Goal: Transaction & Acquisition: Purchase product/service

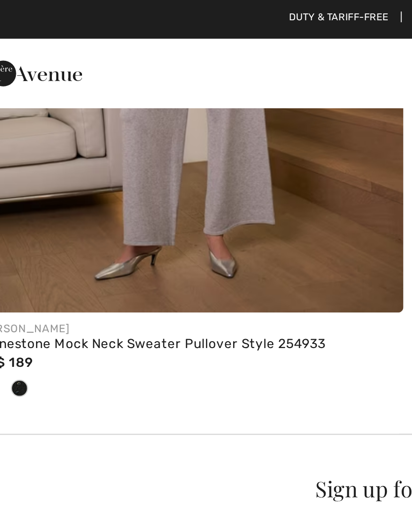
scroll to position [4030, 0]
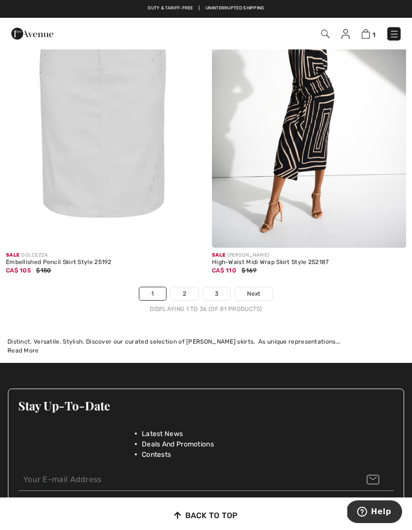
scroll to position [6111, 0]
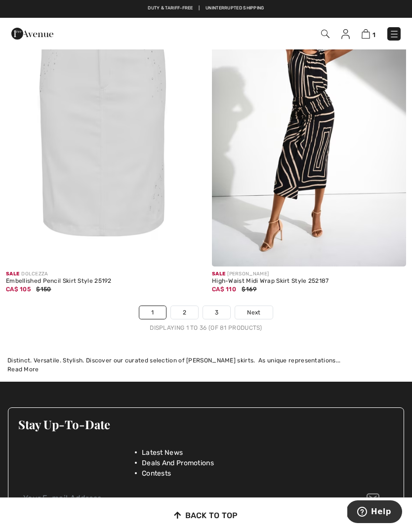
click at [193, 306] on link "2" at bounding box center [184, 312] width 27 height 13
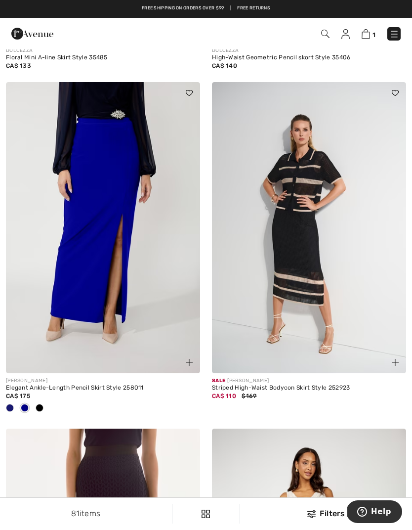
scroll to position [1031, 0]
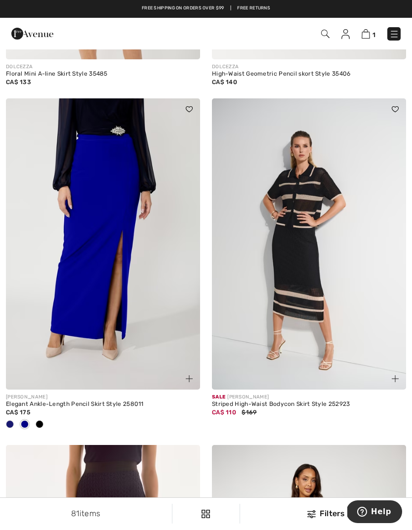
click at [367, 343] on img at bounding box center [309, 244] width 194 height 292
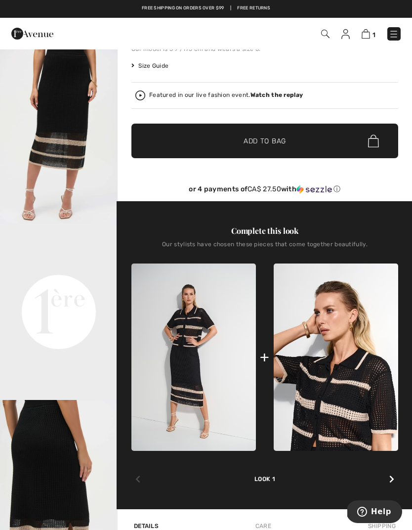
scroll to position [219, 0]
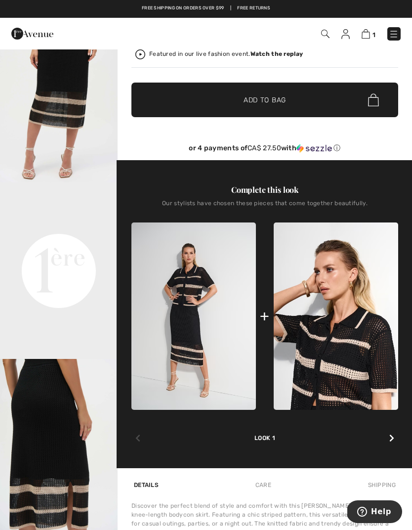
click at [365, 359] on img at bounding box center [336, 315] width 125 height 187
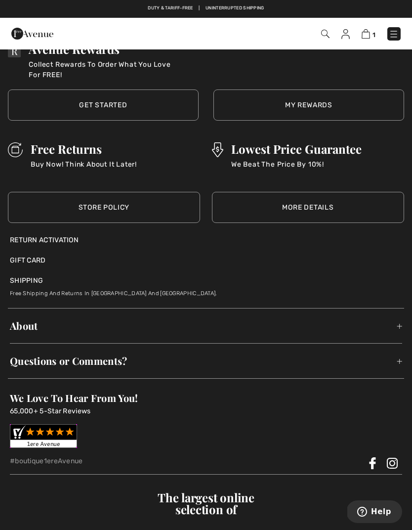
scroll to position [2333, 0]
